Goal: Task Accomplishment & Management: Manage account settings

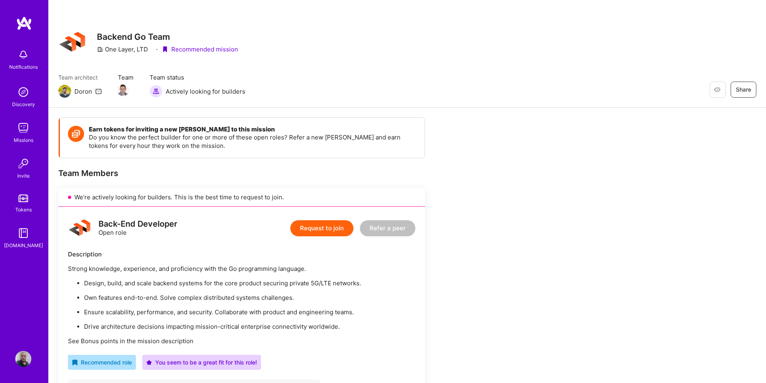
scroll to position [161, 0]
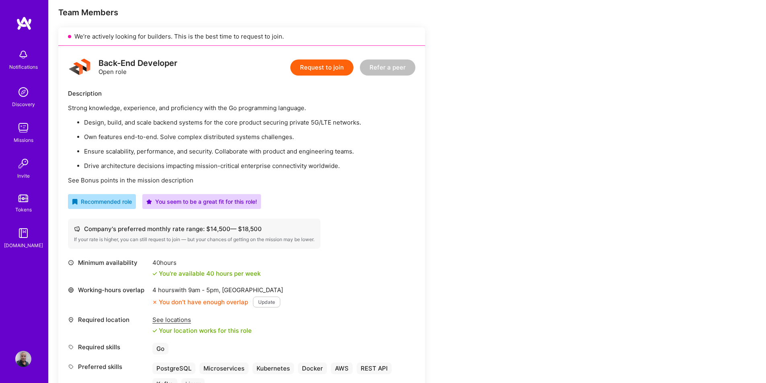
click at [21, 356] on img at bounding box center [23, 359] width 16 height 16
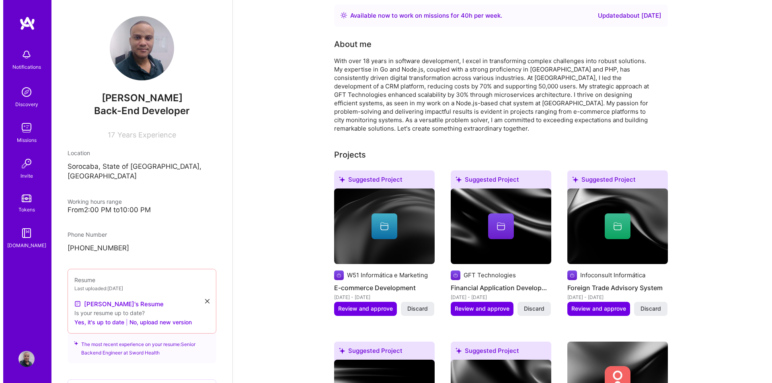
scroll to position [161, 0]
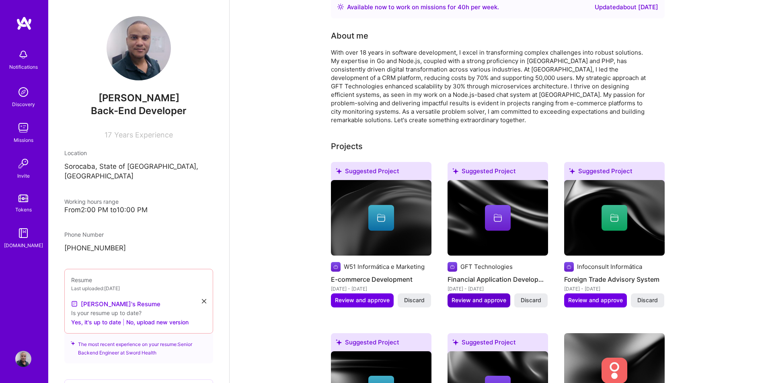
click at [477, 296] on span "Review and approve" at bounding box center [478, 300] width 55 height 8
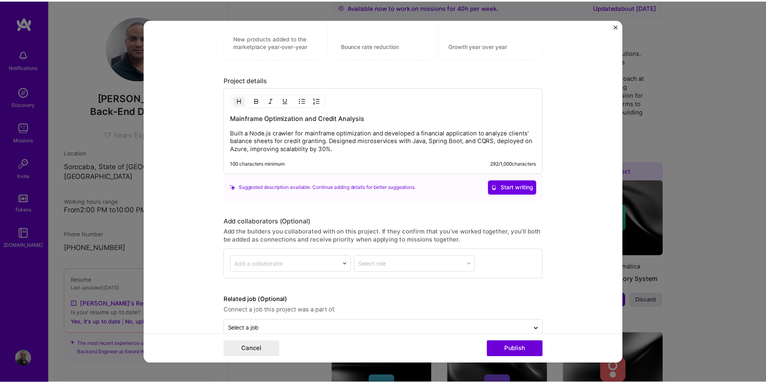
scroll to position [745, 0]
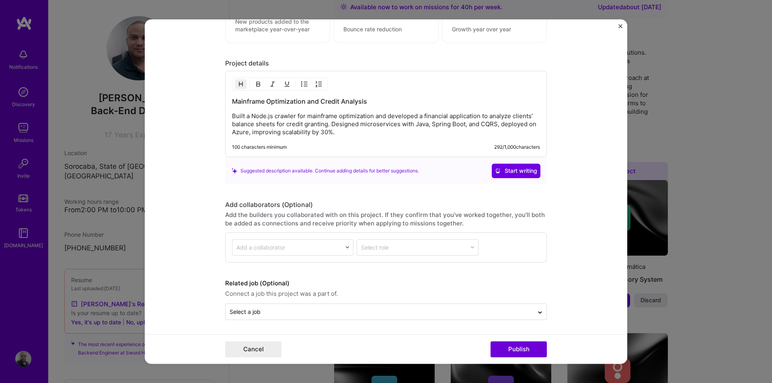
click at [689, 255] on div "Editing suggested project This project is suggested based on your LinkedIn, res…" at bounding box center [386, 191] width 772 height 383
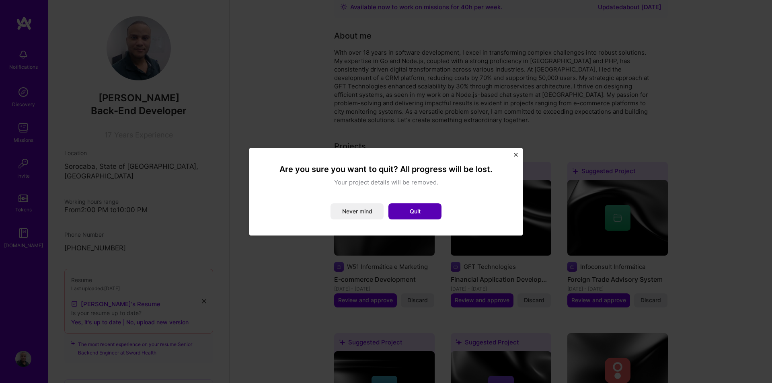
click at [406, 209] on button "Quit" at bounding box center [414, 211] width 53 height 16
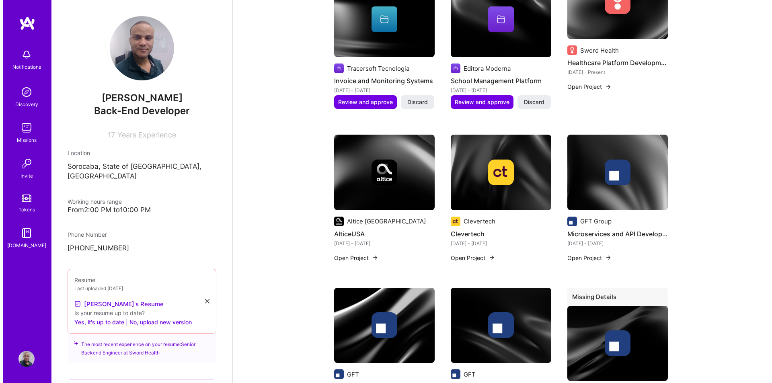
scroll to position [482, 0]
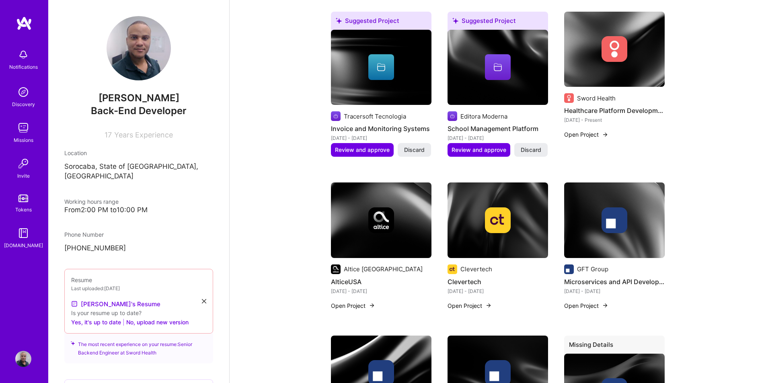
click at [584, 301] on button "Open Project" at bounding box center [586, 305] width 44 height 8
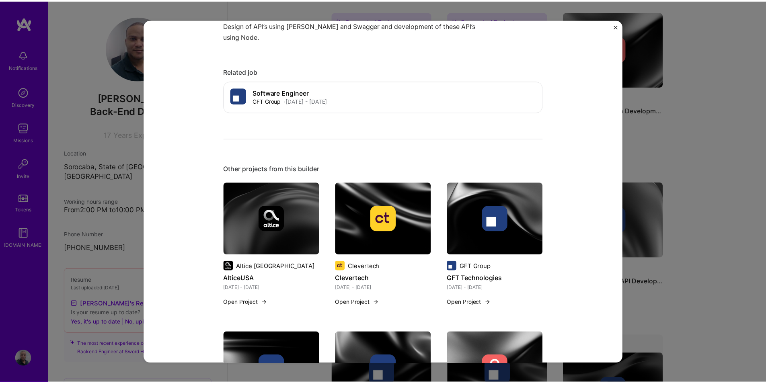
scroll to position [402, 0]
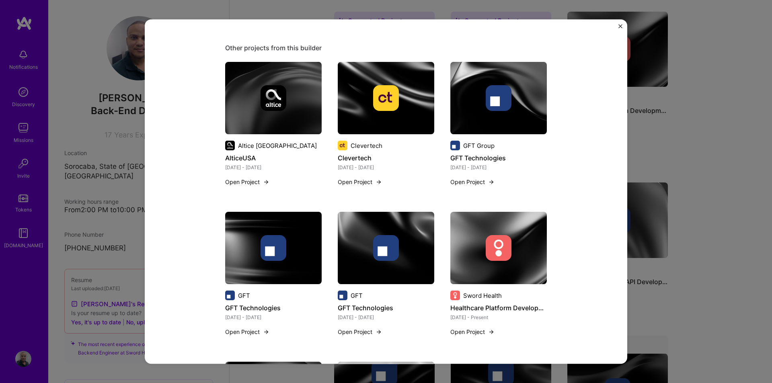
click at [740, 205] on div "Microservices and API Development GFT Group Banking Role Software Developer [DA…" at bounding box center [386, 191] width 772 height 383
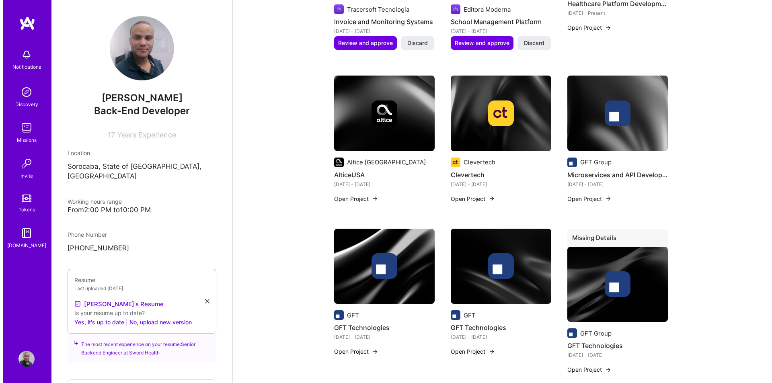
scroll to position [603, 0]
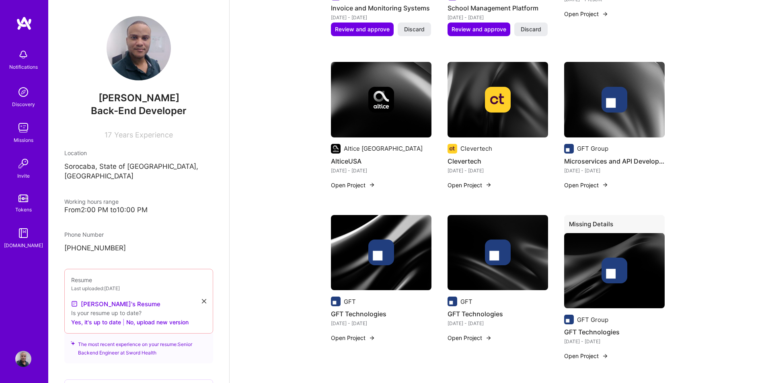
click at [345, 334] on button "Open Project" at bounding box center [353, 338] width 44 height 8
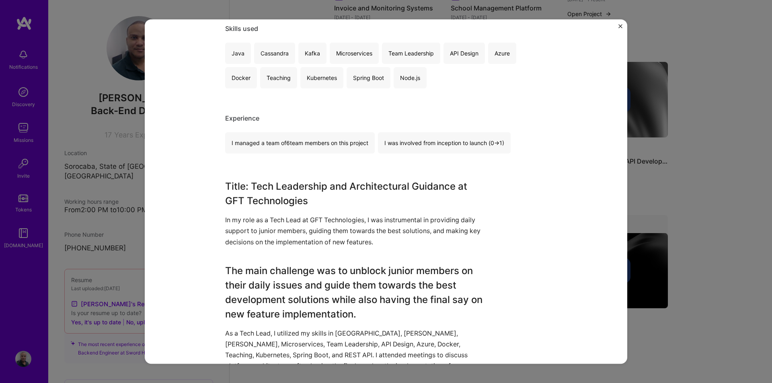
scroll to position [161, 0]
